Goal: Navigation & Orientation: Find specific page/section

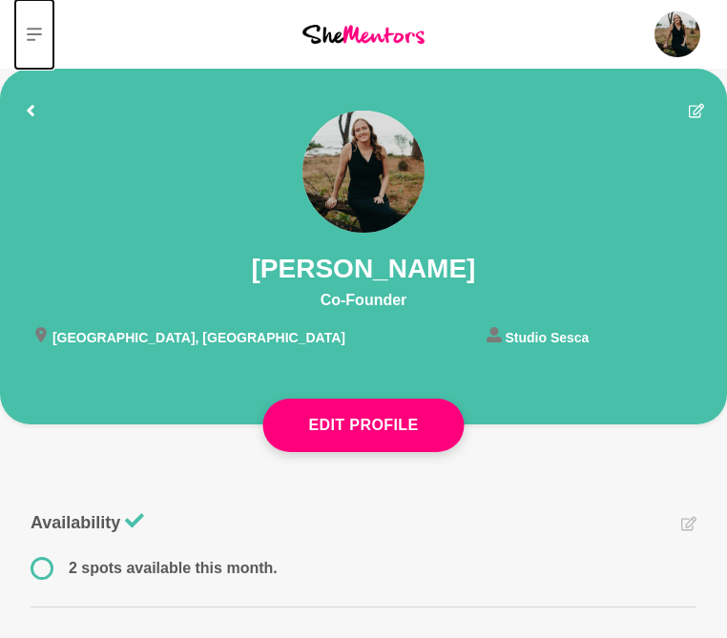
click at [44, 35] on button at bounding box center [34, 34] width 38 height 69
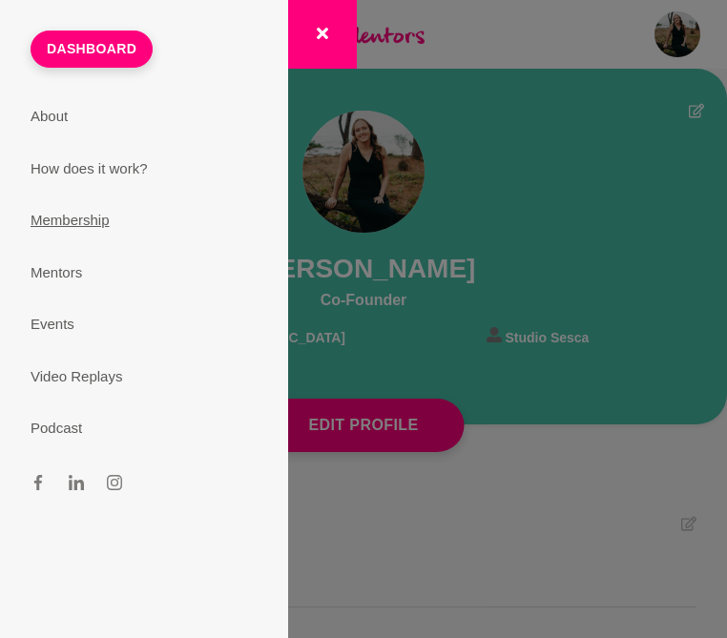
click at [94, 221] on link "Membership" at bounding box center [144, 221] width 273 height 52
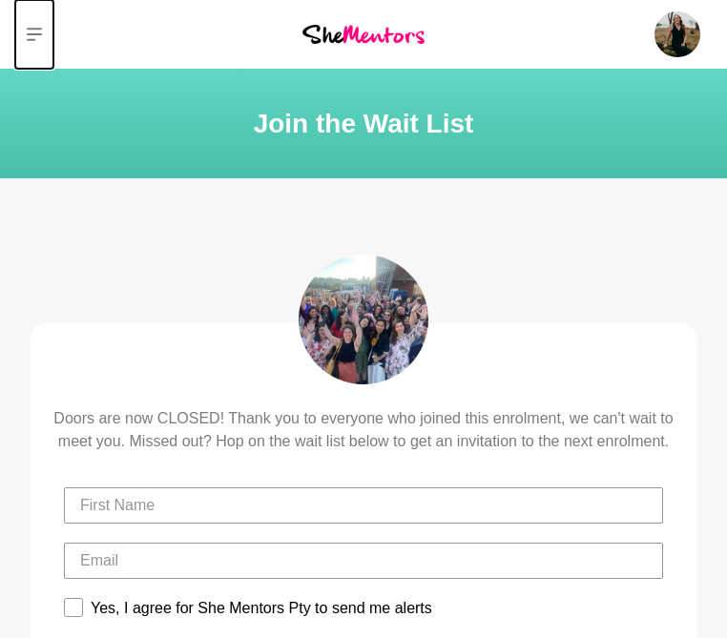
click at [44, 37] on button at bounding box center [34, 34] width 38 height 69
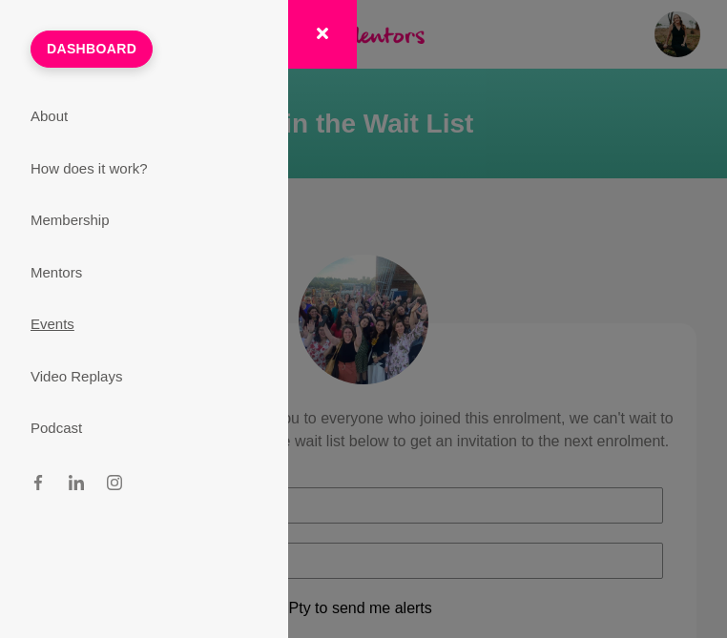
click at [66, 322] on link "Events" at bounding box center [144, 325] width 273 height 52
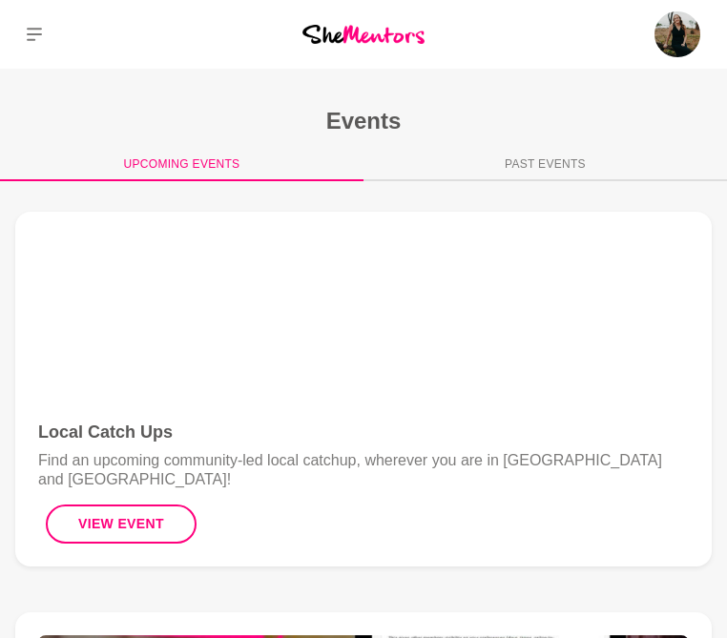
click at [604, 300] on img at bounding box center [363, 317] width 651 height 164
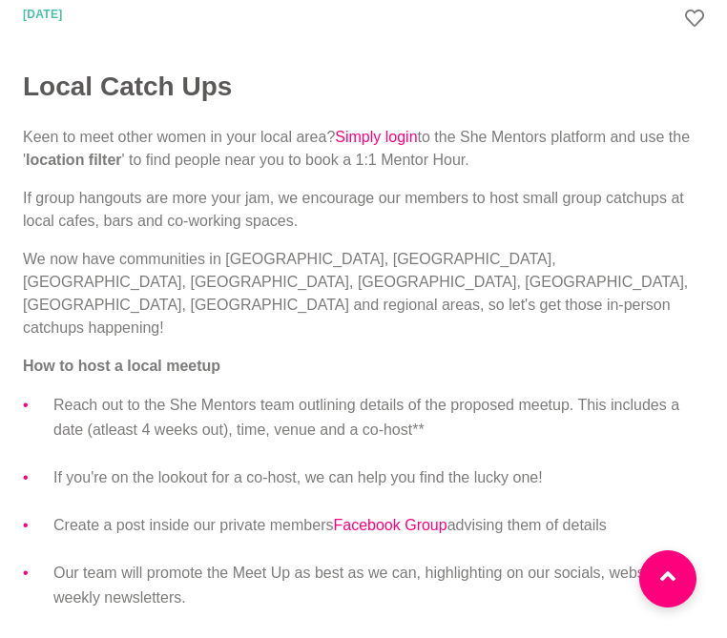
scroll to position [702, 0]
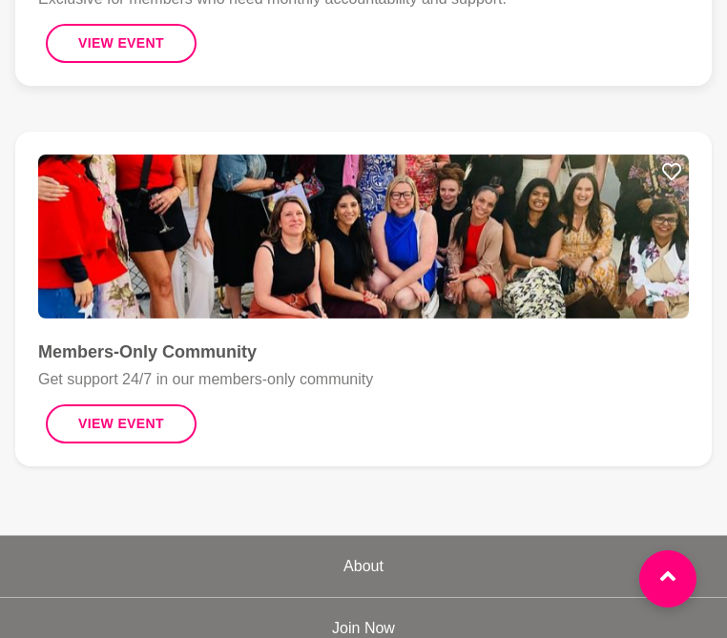
scroll to position [2789, 0]
